Goal: Navigation & Orientation: Go to known website

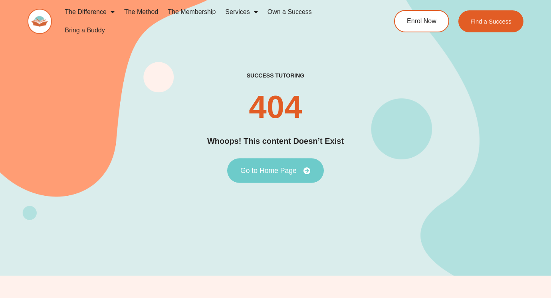
click at [253, 167] on span "Go to Home Page" at bounding box center [268, 170] width 56 height 7
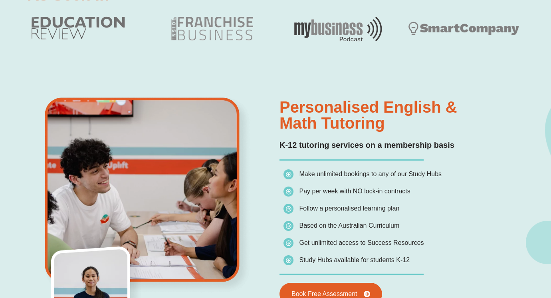
scroll to position [476, 0]
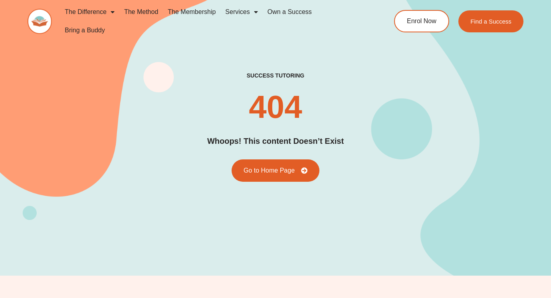
click at [253, 146] on div "success tutoring 404 Whoops! This content Doesn’t Exist Go to Home Page" at bounding box center [276, 127] width 496 height 110
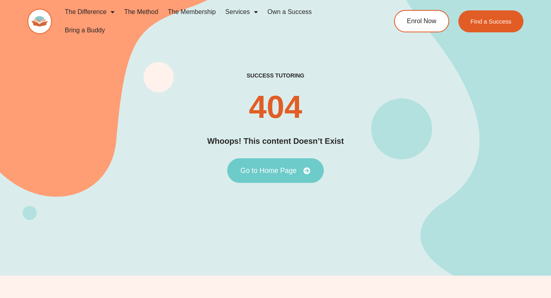
click at [250, 158] on link "Go to Home Page" at bounding box center [275, 170] width 97 height 25
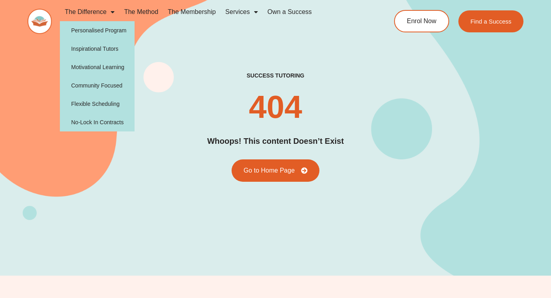
click at [43, 16] on img at bounding box center [40, 21] width 24 height 25
